Goal: Find specific page/section: Find specific page/section

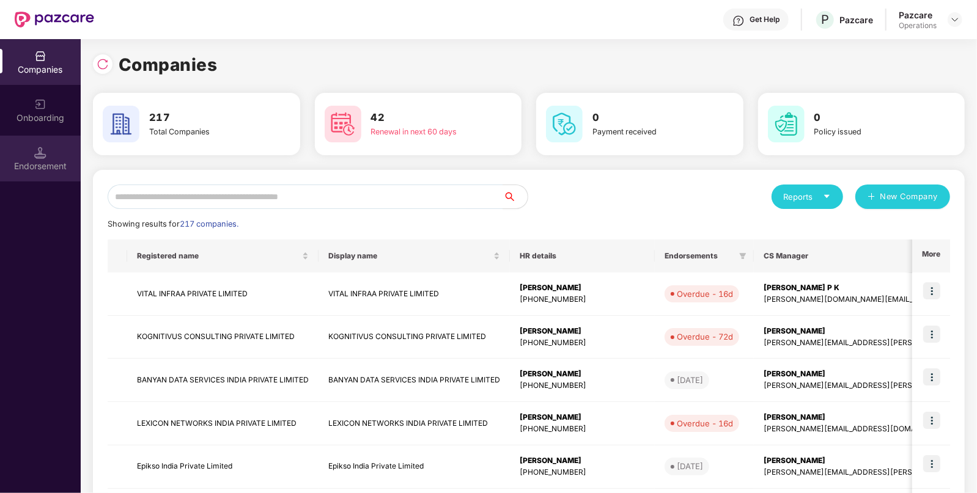
click at [45, 154] on img at bounding box center [40, 153] width 12 height 12
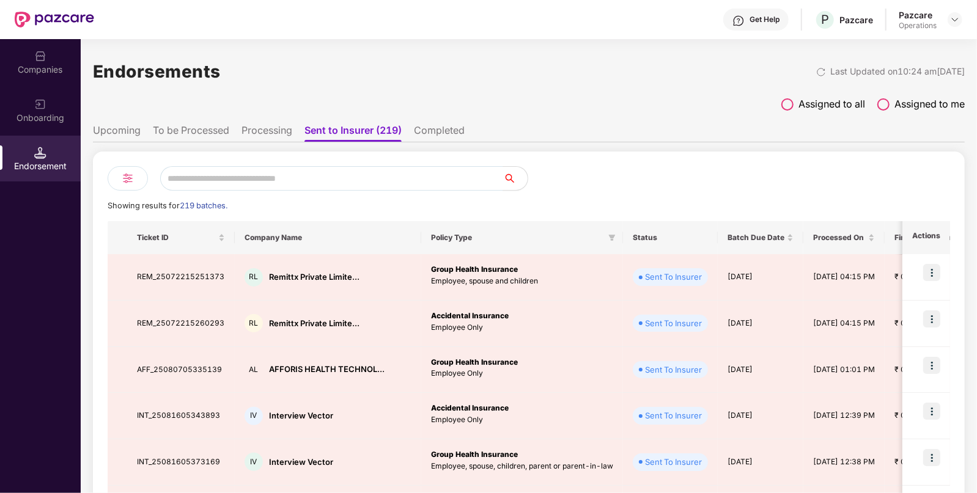
click at [184, 132] on li "To be Processed" at bounding box center [191, 133] width 76 height 18
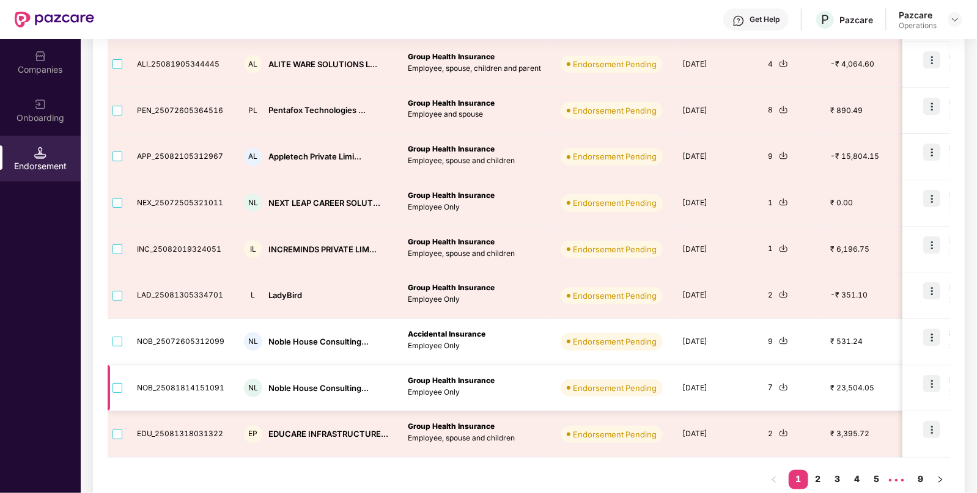
scroll to position [281, 0]
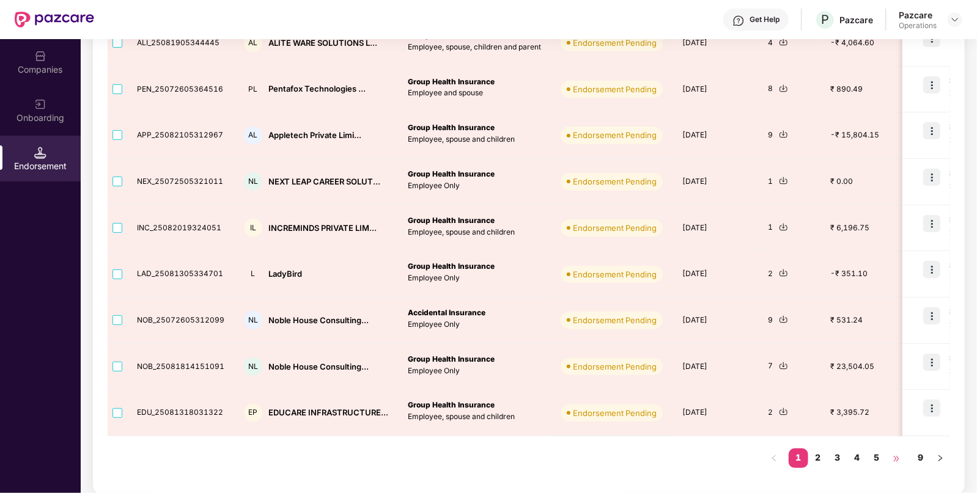
click at [892, 456] on span "•••" at bounding box center [896, 459] width 20 height 20
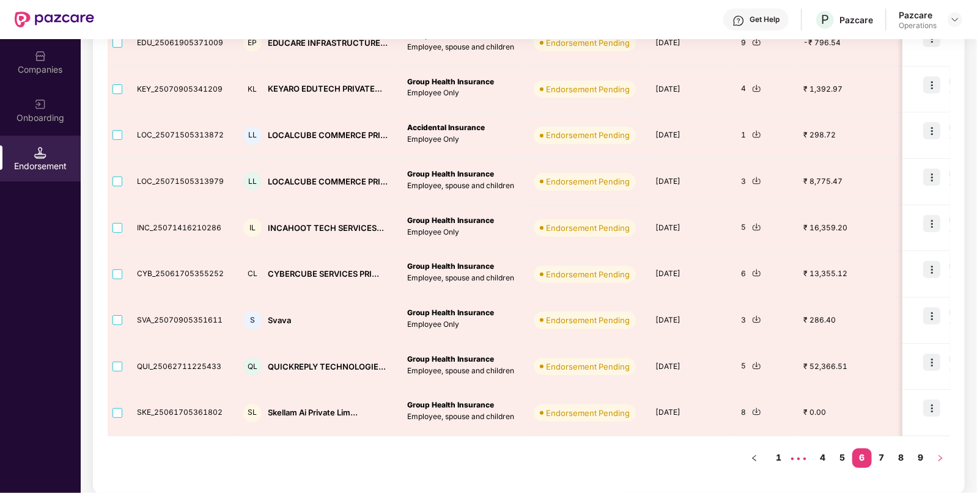
click at [937, 457] on icon "right" at bounding box center [939, 458] width 7 height 7
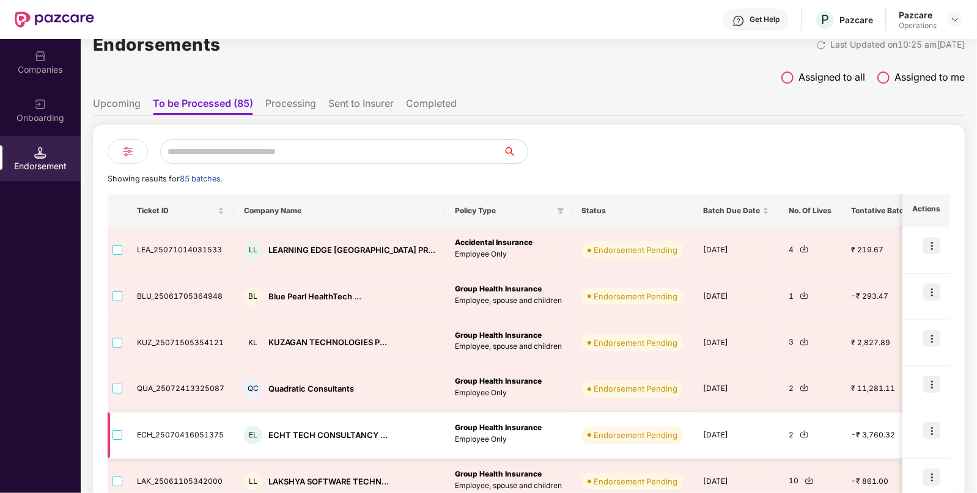
scroll to position [0, 0]
